Goal: Task Accomplishment & Management: Manage account settings

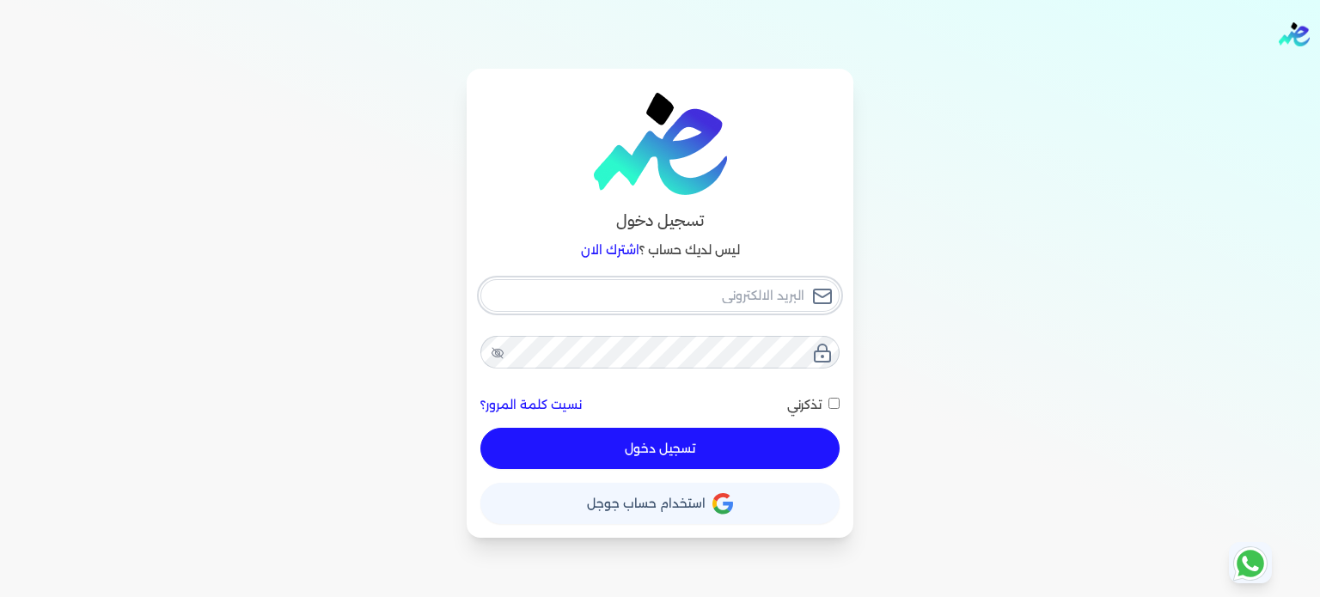
click at [798, 288] on input "email" at bounding box center [660, 295] width 359 height 33
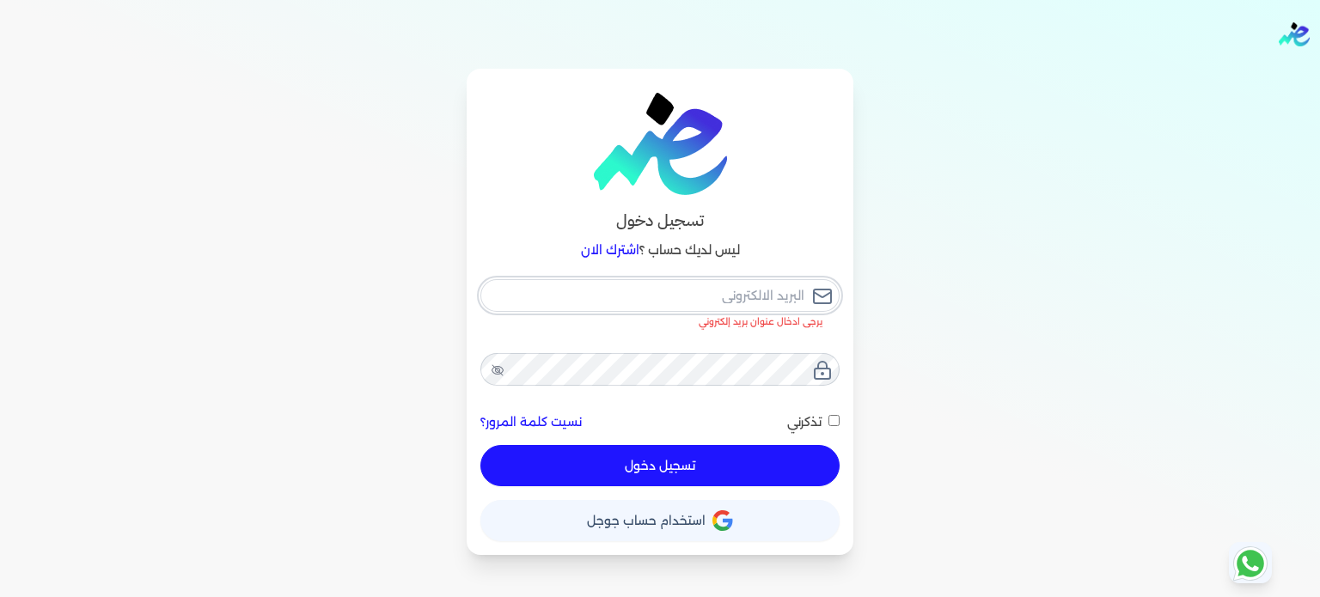
type input "[EMAIL_ADDRESS][DOMAIN_NAME]"
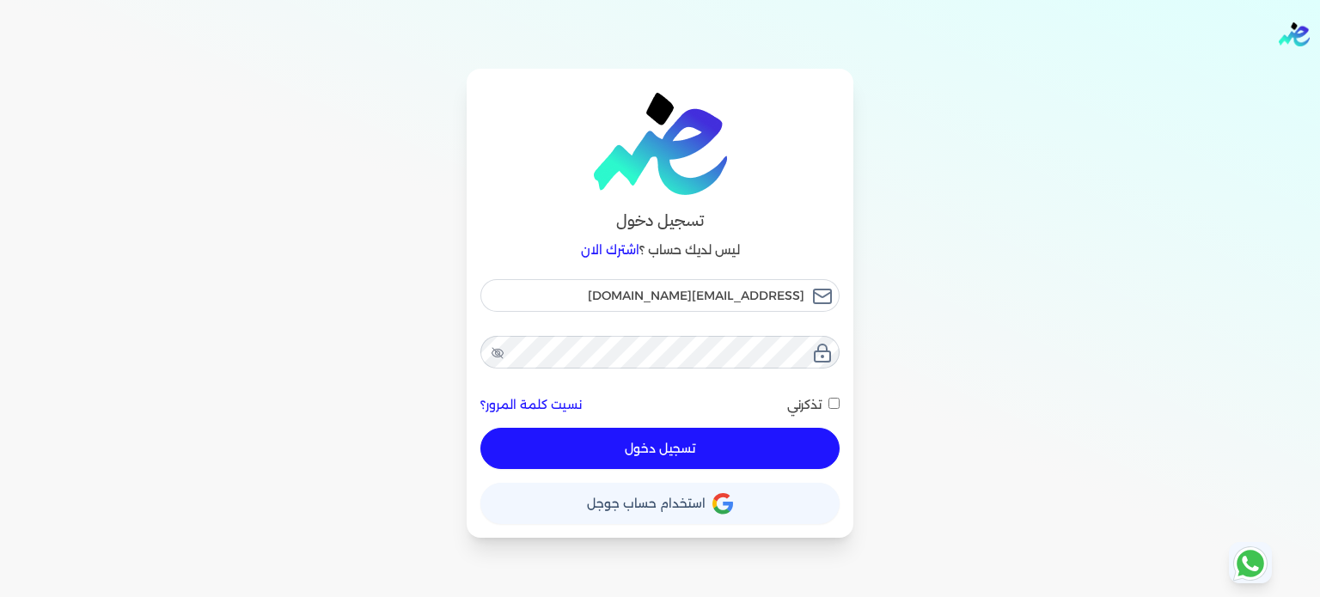
click at [688, 443] on button "تسجيل دخول" at bounding box center [660, 448] width 359 height 41
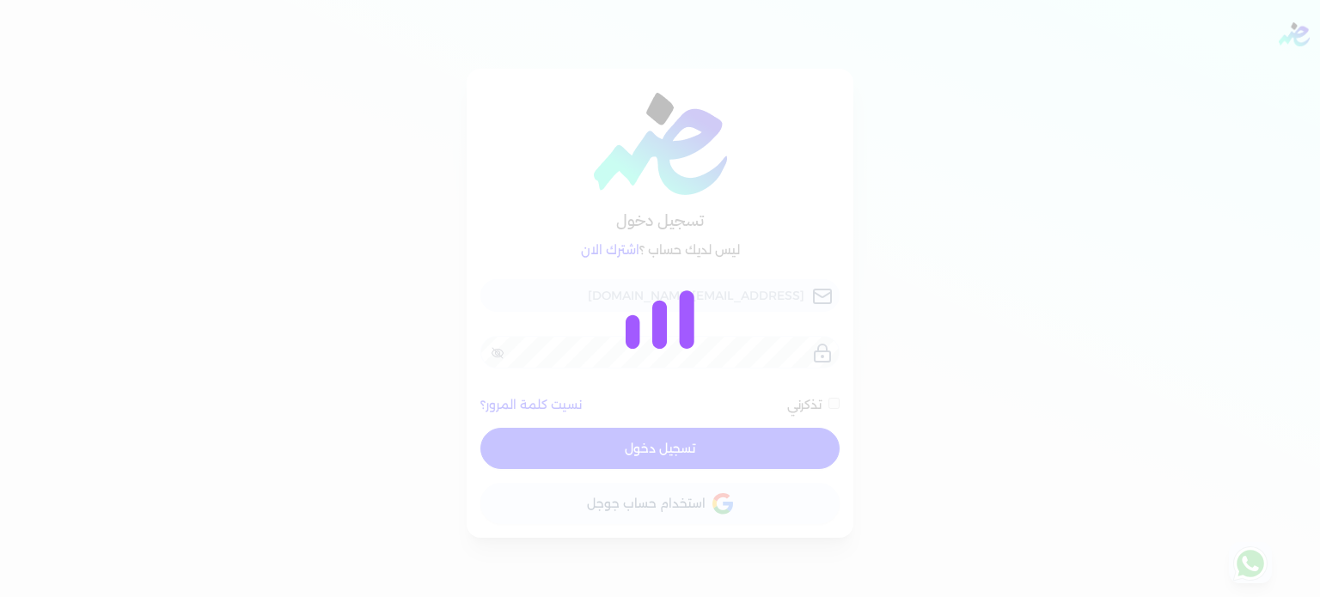
checkbox input "false"
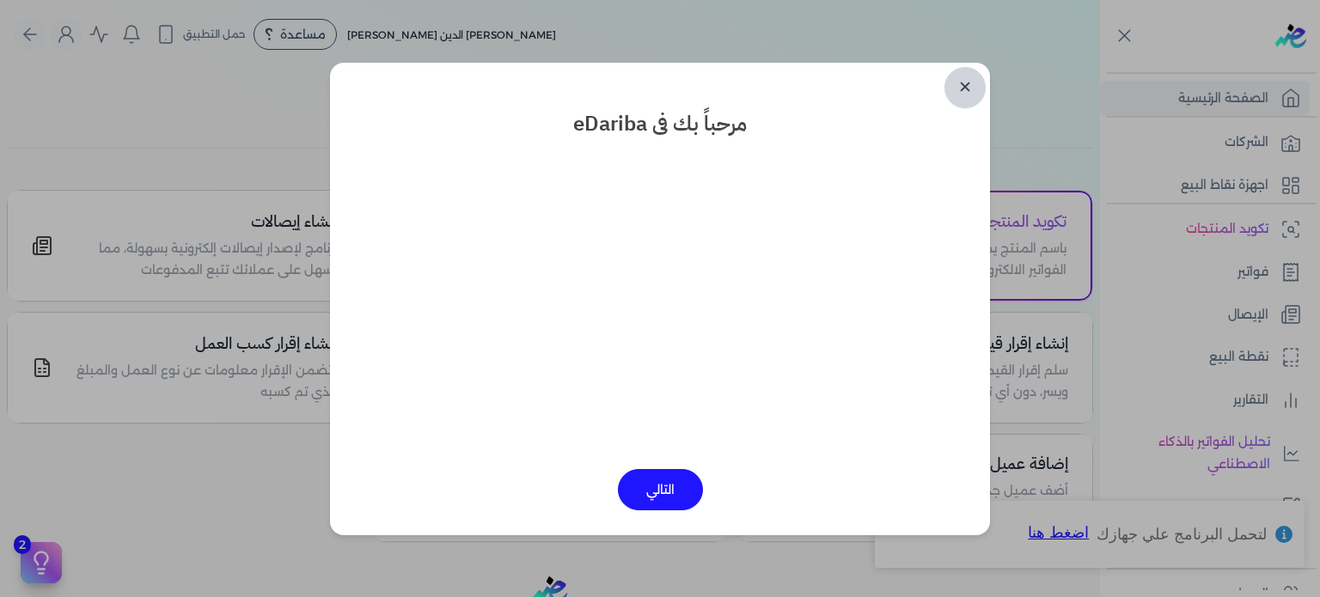
click at [968, 81] on link "✕" at bounding box center [965, 87] width 41 height 41
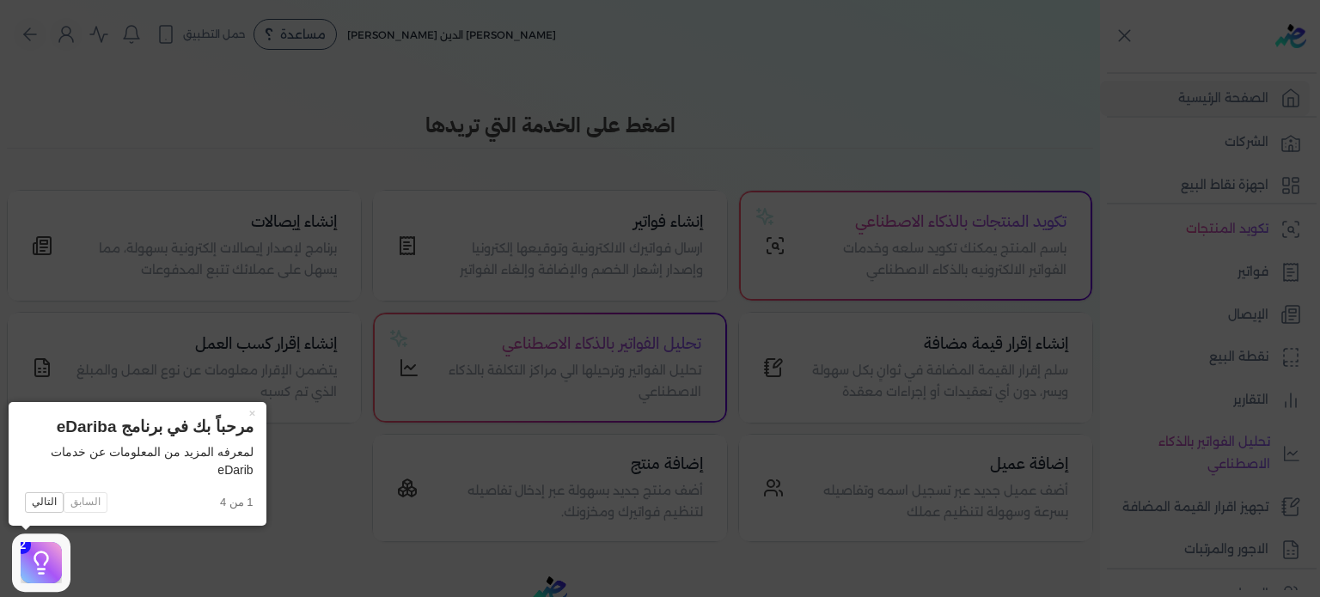
click at [885, 513] on icon at bounding box center [660, 298] width 1320 height 597
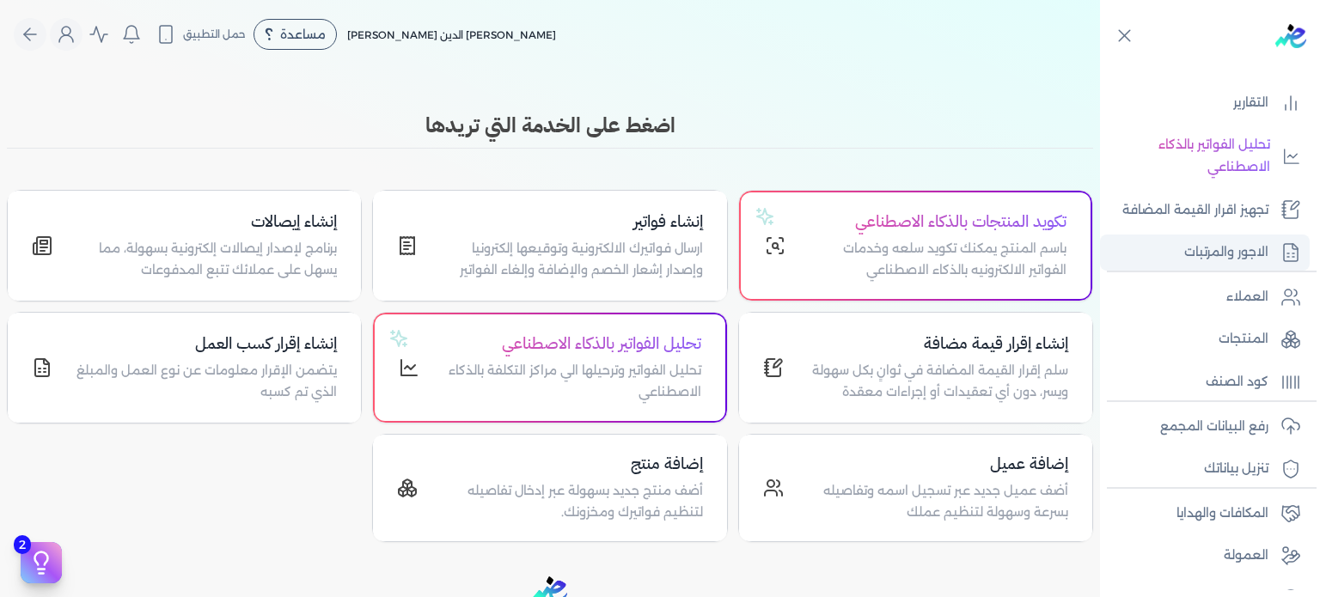
scroll to position [328, 0]
